Goal: Check status: Check status

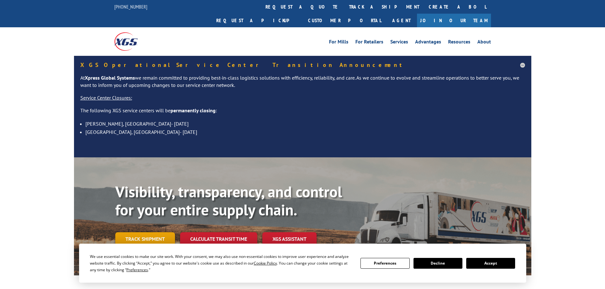
click at [145, 233] on link "Track shipment" at bounding box center [145, 239] width 60 height 13
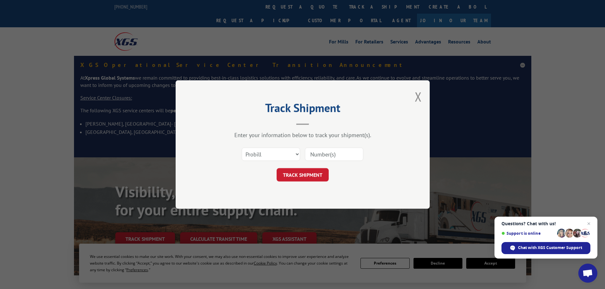
click at [330, 153] on input at bounding box center [334, 154] width 58 height 13
paste input "6289246"
type input "6289246"
click at [316, 173] on button "TRACK SHIPMENT" at bounding box center [303, 174] width 52 height 13
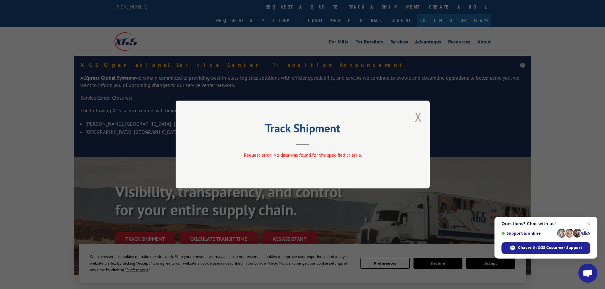
click at [418, 117] on button "Close modal" at bounding box center [418, 117] width 7 height 17
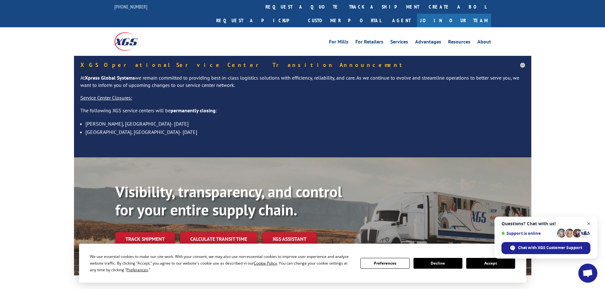
click at [590, 224] on span "Open chat" at bounding box center [589, 224] width 8 height 8
